Goal: Task Accomplishment & Management: Manage account settings

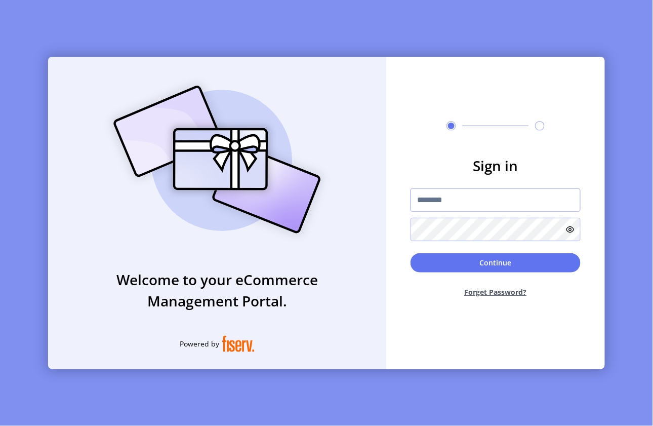
click at [443, 193] on input "text" at bounding box center [495, 199] width 170 height 23
paste input "**********"
type input "**********"
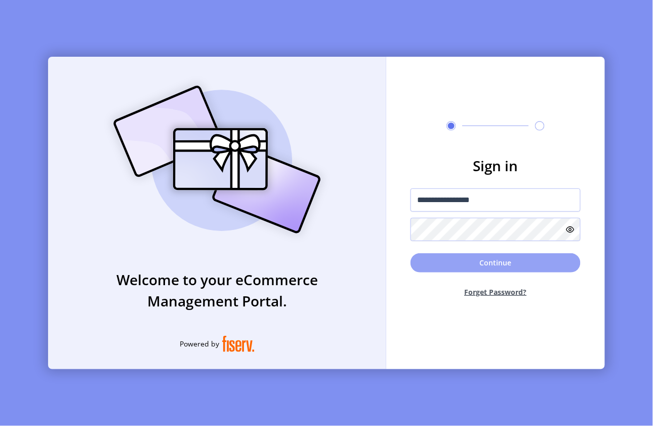
click at [446, 265] on button "Continue" at bounding box center [495, 262] width 170 height 19
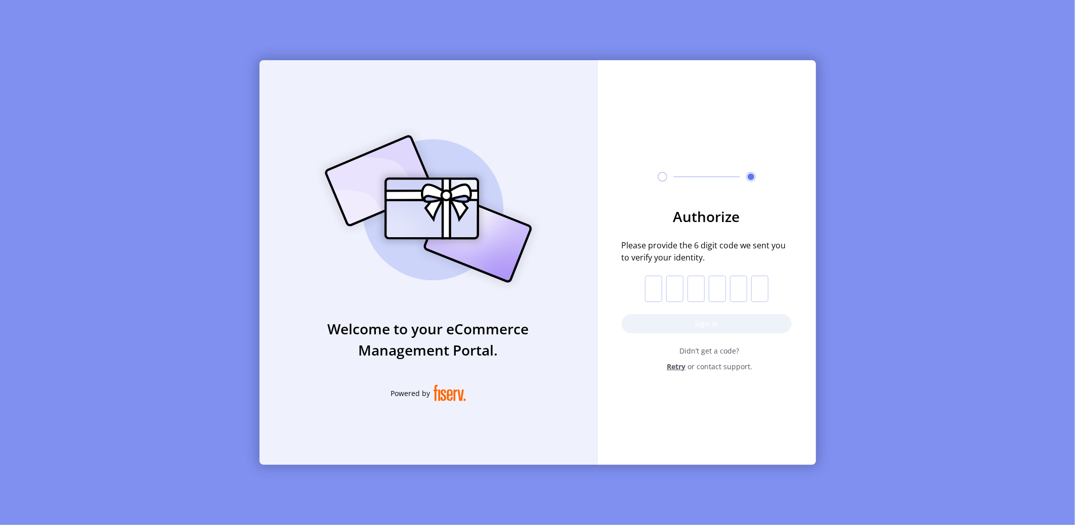
click at [652, 283] on input "text" at bounding box center [653, 289] width 17 height 26
paste input "*"
type input "*"
click at [652, 317] on button "Sign in" at bounding box center [707, 323] width 170 height 19
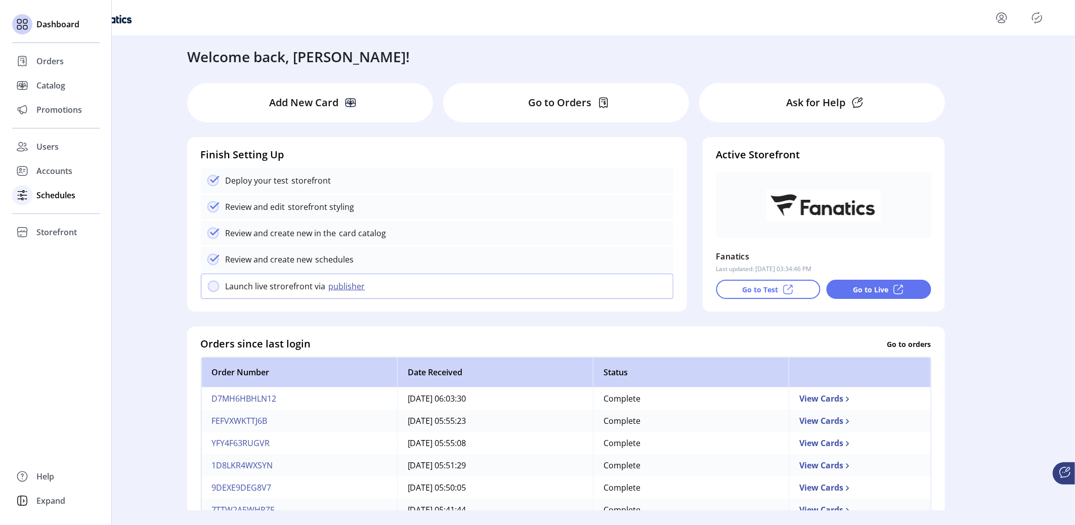
click at [50, 194] on span "Schedules" at bounding box center [55, 195] width 39 height 12
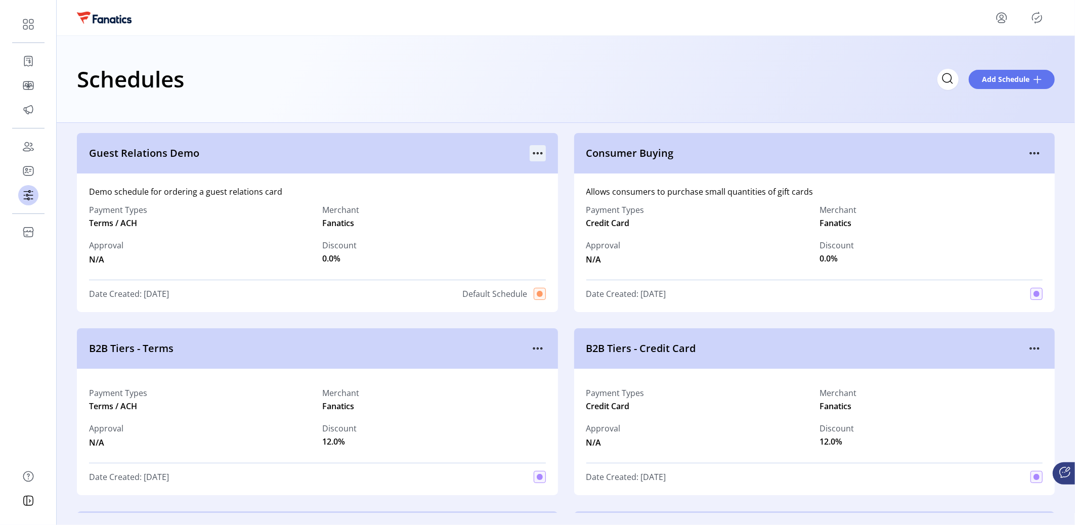
click at [536, 154] on icon "menu" at bounding box center [538, 153] width 16 height 16
click at [582, 173] on span "View Details" at bounding box center [578, 173] width 84 height 8
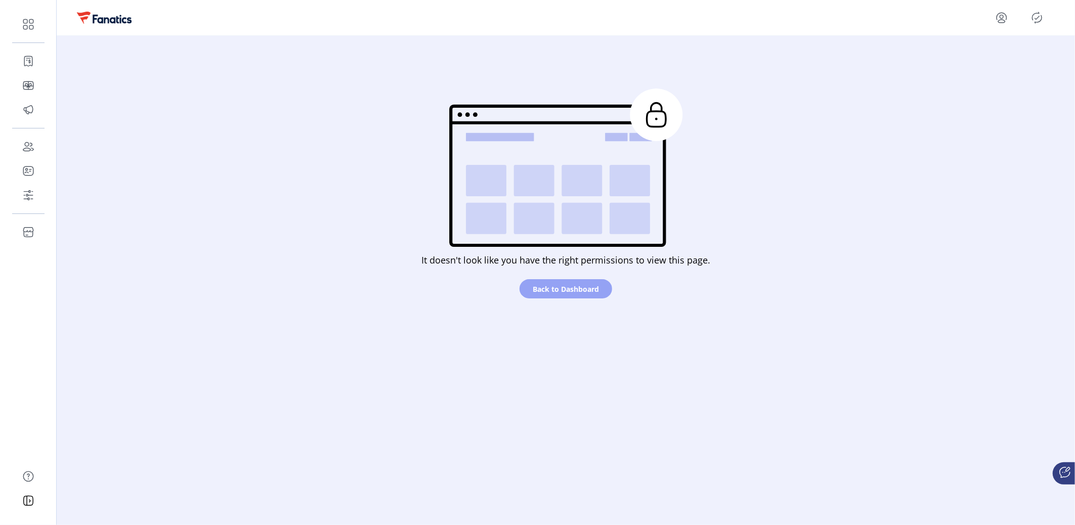
click at [554, 284] on span "Back to Dashboard" at bounding box center [566, 289] width 66 height 11
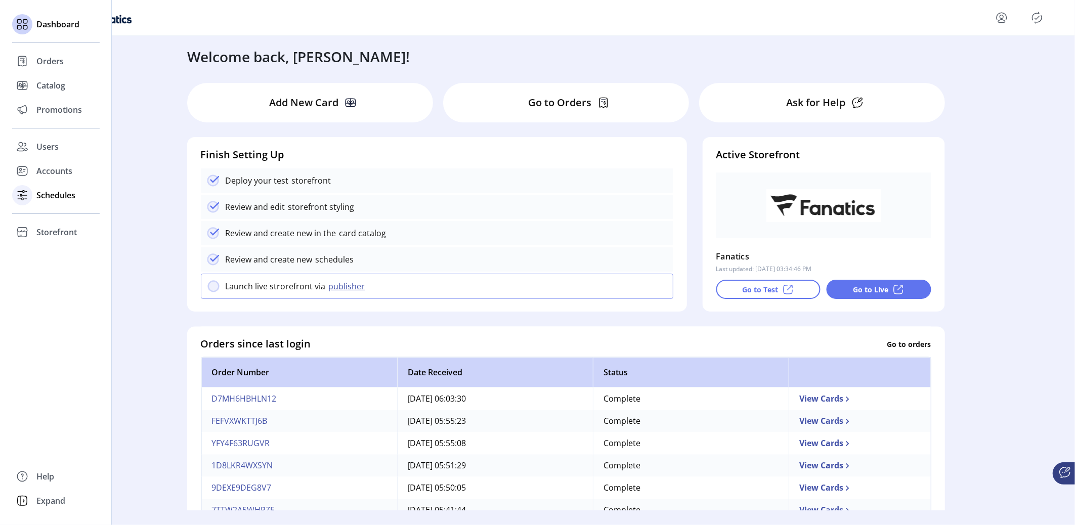
click at [47, 198] on span "Schedules" at bounding box center [55, 195] width 39 height 12
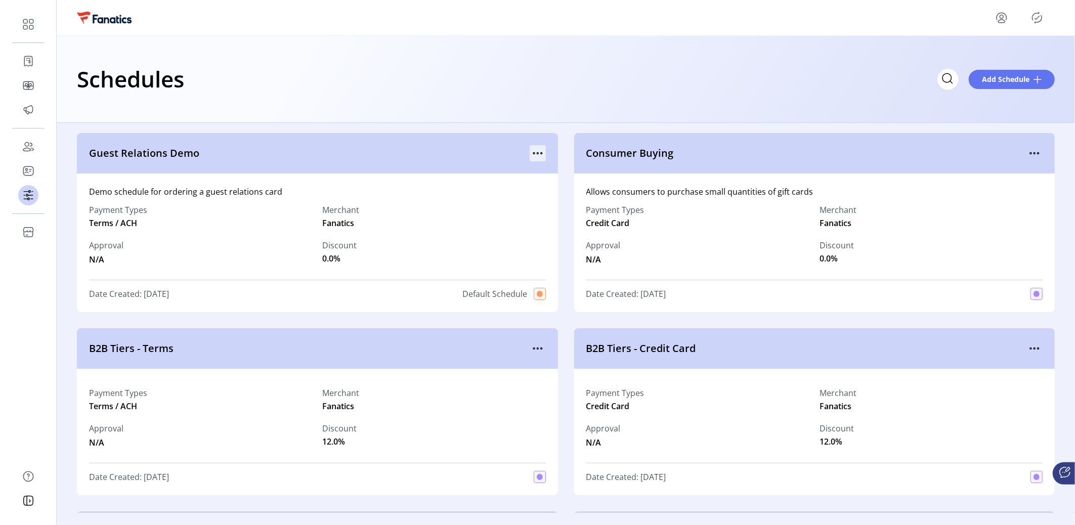
click at [541, 158] on icon "menu" at bounding box center [538, 153] width 16 height 16
click at [564, 190] on span "Edit Details" at bounding box center [578, 189] width 84 height 8
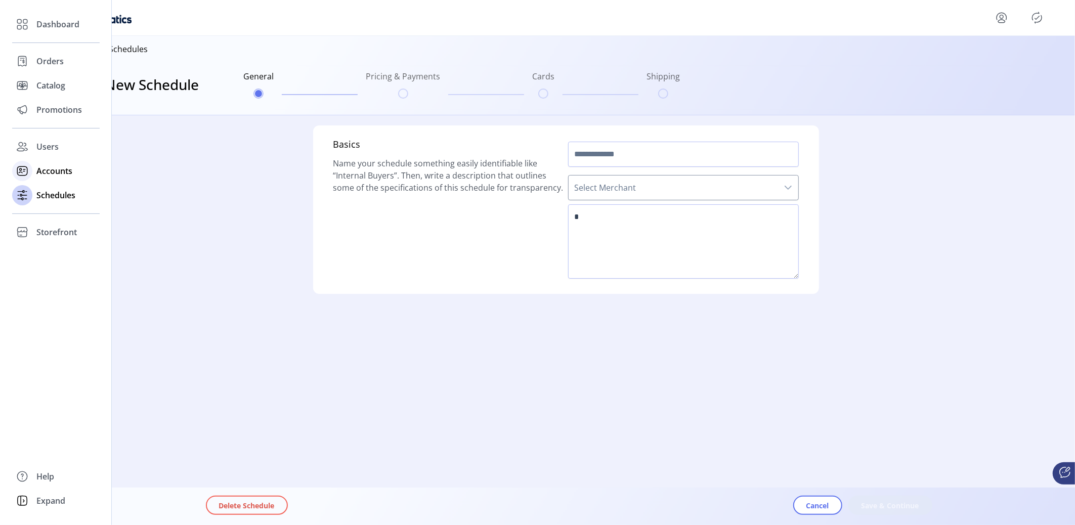
type input "**********"
type textarea "**********"
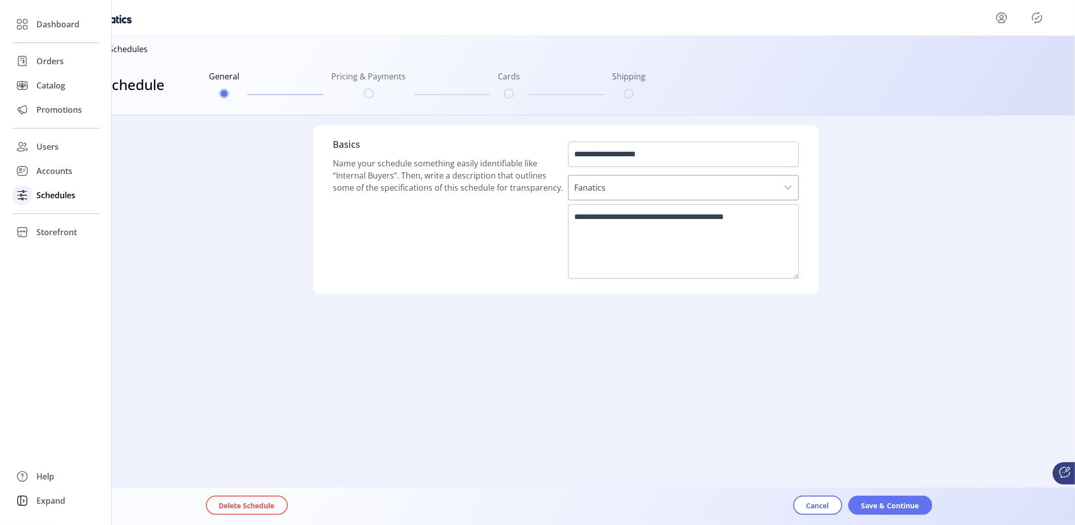
click at [40, 194] on span "Schedules" at bounding box center [55, 195] width 39 height 12
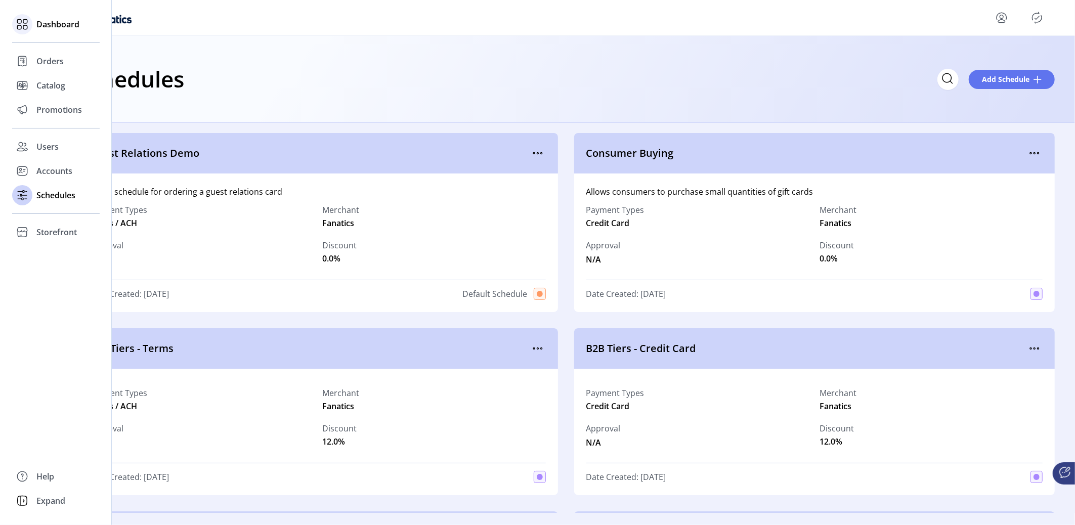
click at [36, 31] on div "Dashboard" at bounding box center [56, 24] width 88 height 24
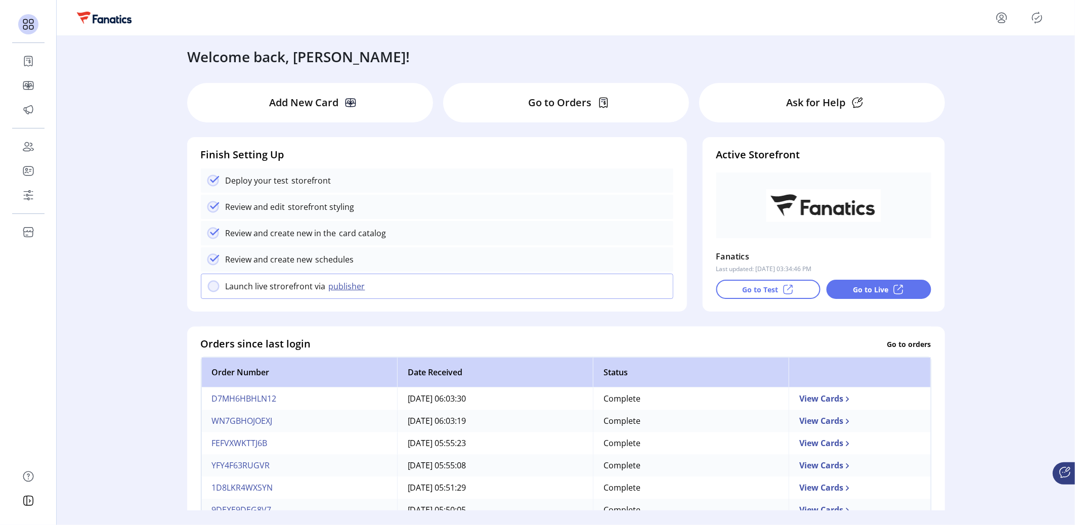
click at [652, 216] on div "Welcome back, [PERSON_NAME]! Add New Card Go to Orders Ask for Help Finish Sett…" at bounding box center [566, 273] width 1019 height 475
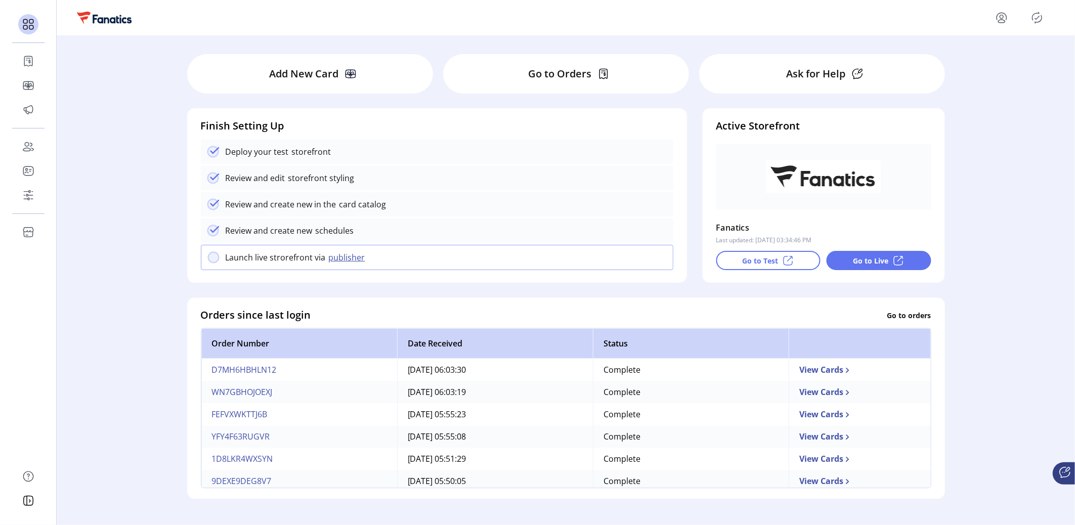
scroll to position [216, 0]
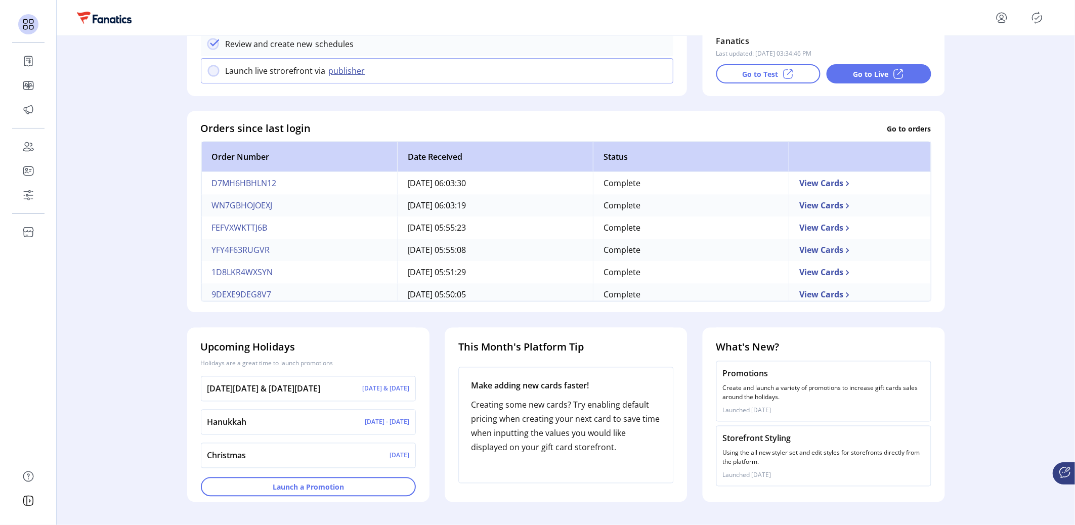
click at [578, 406] on p "Creating some new cards? Try enabling default pricing when creating your next c…" at bounding box center [566, 426] width 190 height 57
click at [652, 397] on p "Create and launch a variety of promotions to increase gift cards sales around t…" at bounding box center [824, 393] width 202 height 18
click at [652, 353] on h4 "What's New?" at bounding box center [823, 347] width 215 height 15
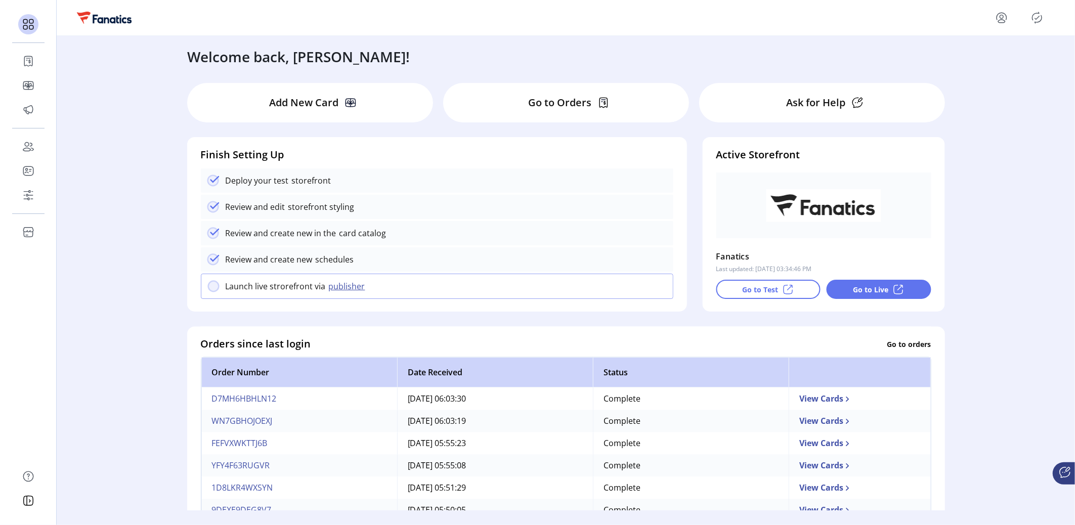
click at [290, 99] on p "Add New Card" at bounding box center [303, 102] width 69 height 15
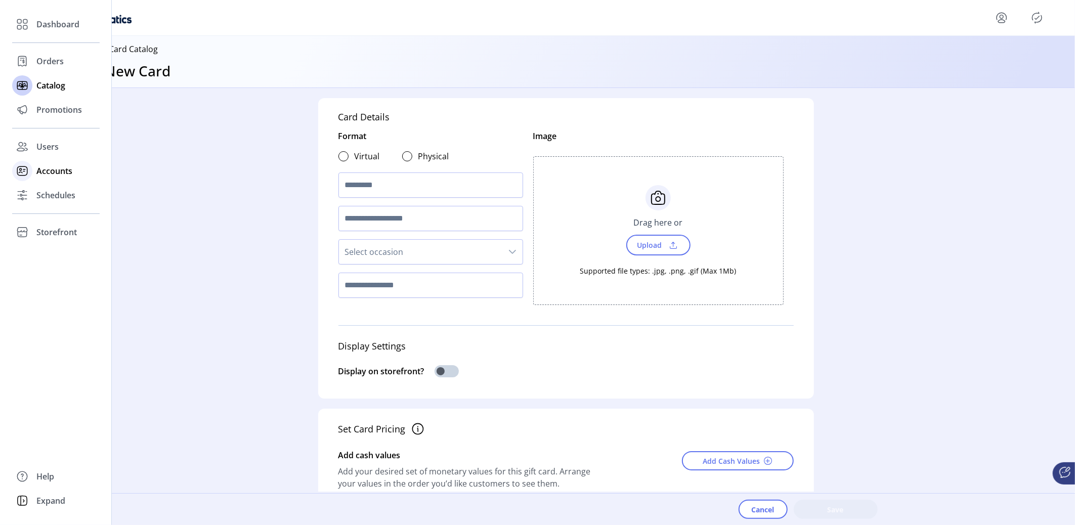
click at [51, 173] on span "Accounts" at bounding box center [54, 171] width 36 height 12
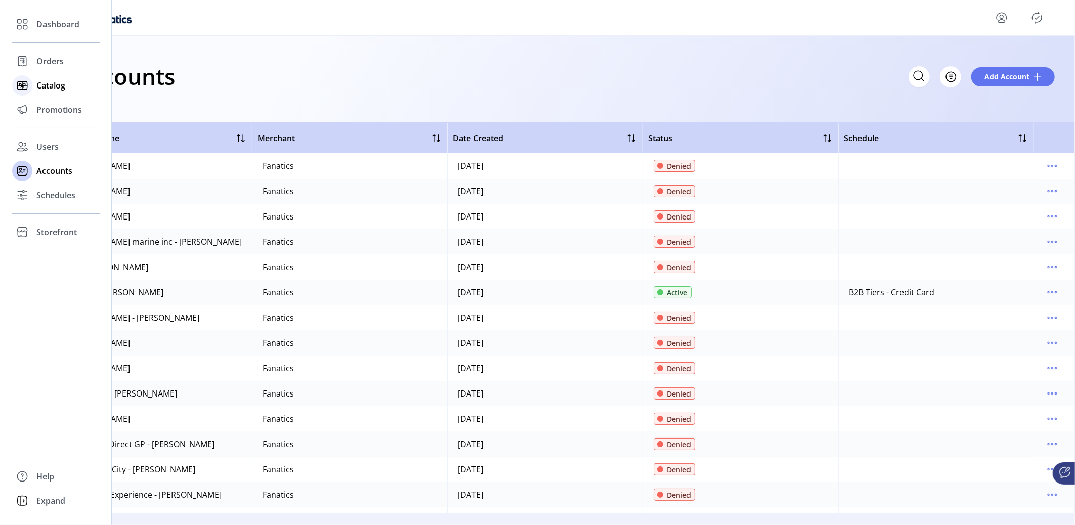
click at [49, 83] on span "Catalog" at bounding box center [50, 85] width 29 height 12
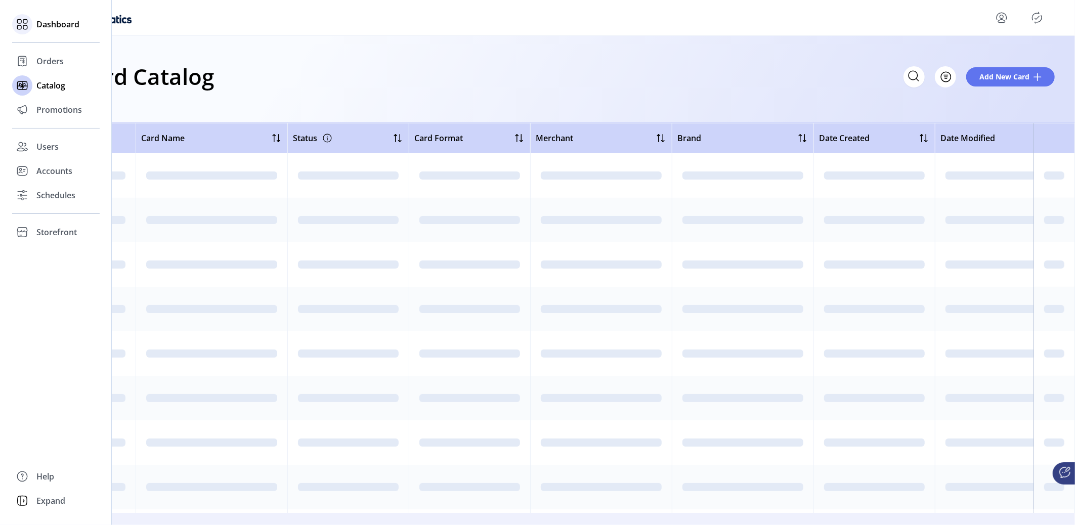
click at [41, 30] on span "Dashboard" at bounding box center [57, 24] width 43 height 12
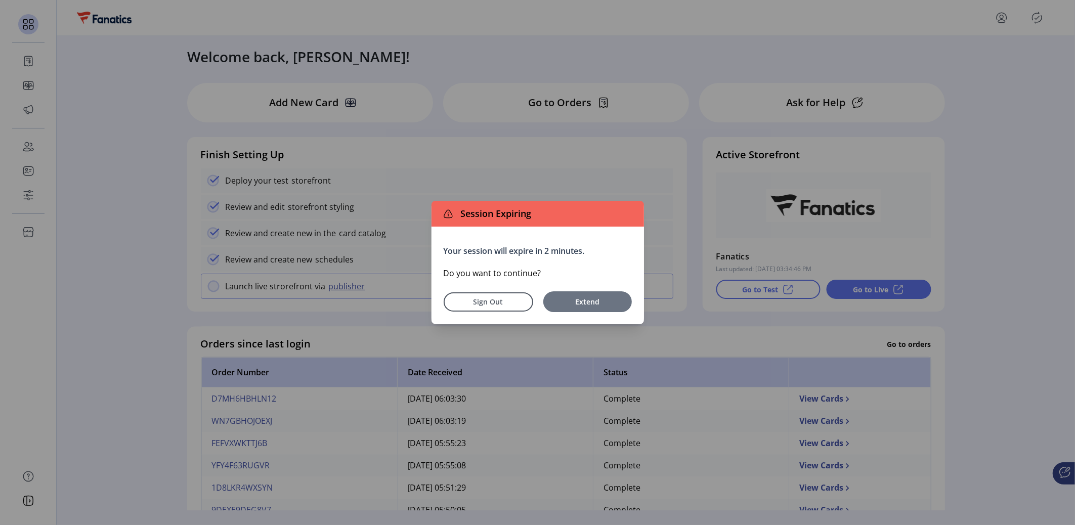
click at [579, 305] on span "Extend" at bounding box center [588, 302] width 78 height 11
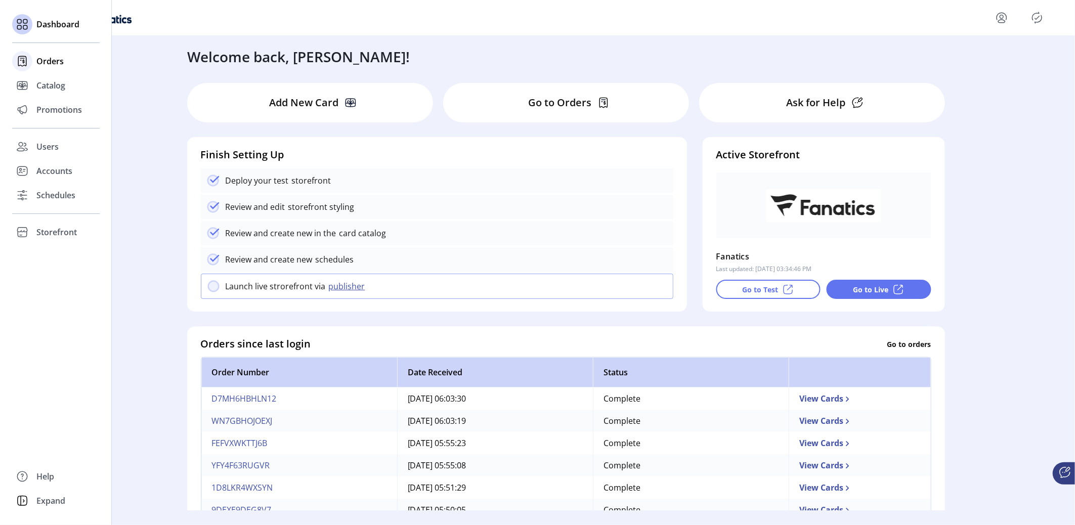
click at [44, 63] on span "Orders" at bounding box center [49, 61] width 27 height 12
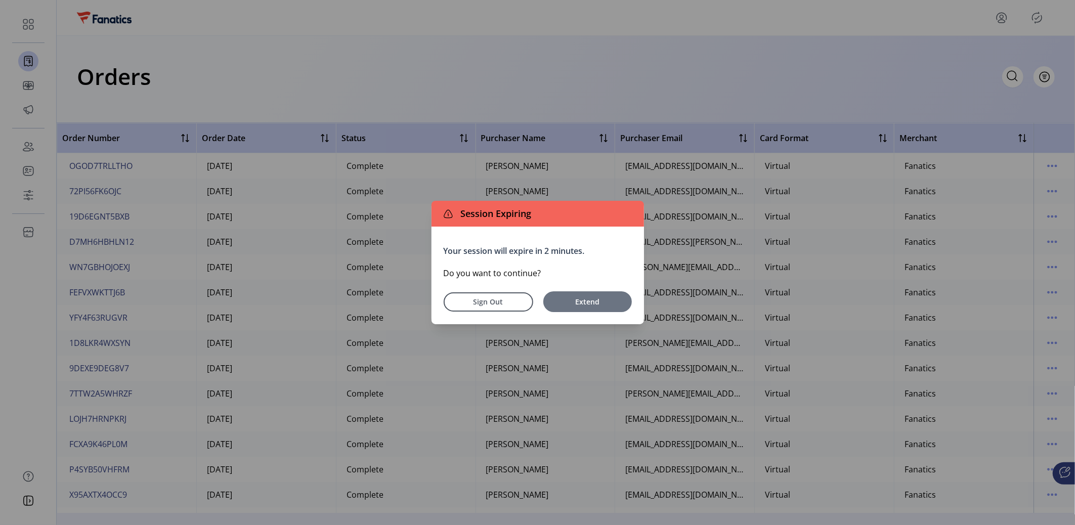
click at [590, 297] on span "Extend" at bounding box center [588, 302] width 78 height 11
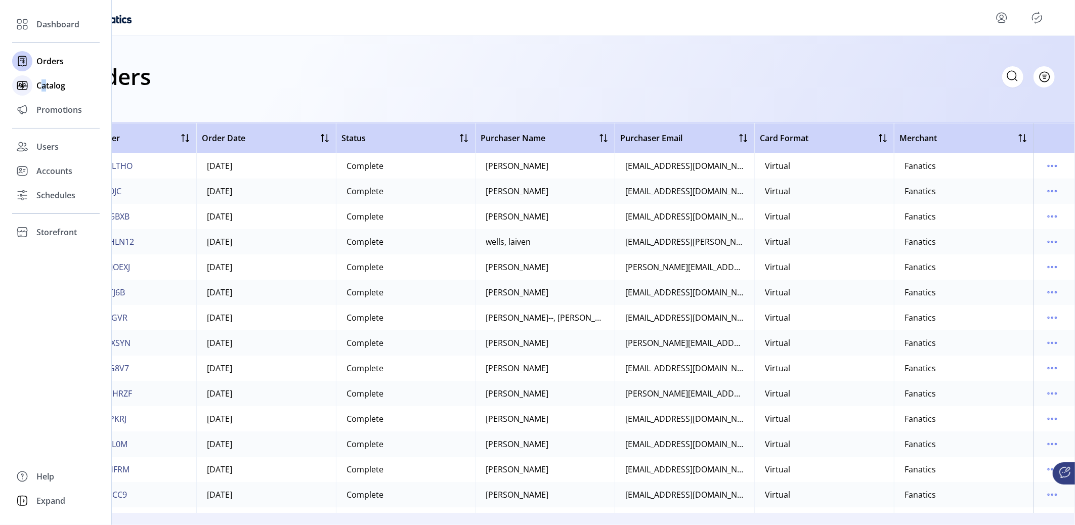
click at [44, 90] on span "Catalog" at bounding box center [50, 85] width 29 height 12
